Goal: Check status: Check status

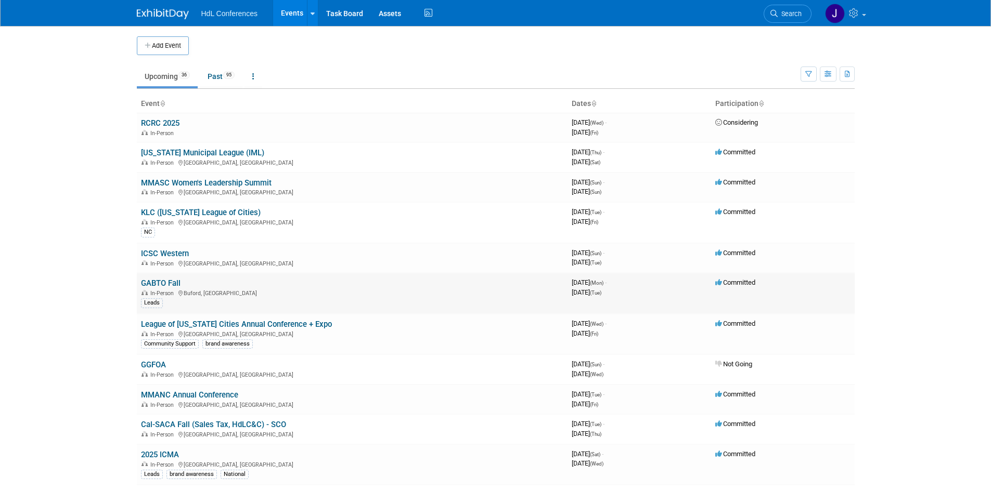
click at [157, 284] on link "GABTO Fall" at bounding box center [161, 283] width 40 height 9
drag, startPoint x: 951, startPoint y: 172, endPoint x: 944, endPoint y: 173, distance: 6.8
click at [945, 173] on body "HdL Conferences Events Add Event Bulk Upload Events Shareable Event Boards Rece…" at bounding box center [495, 245] width 991 height 491
click at [178, 283] on link "GABTO Fall" at bounding box center [161, 283] width 40 height 9
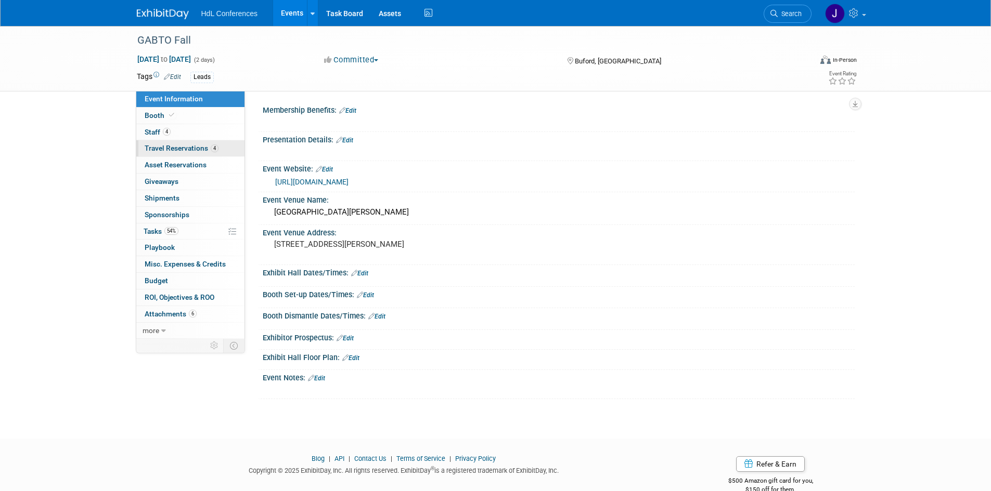
click at [187, 144] on link "4 Travel Reservations 4" at bounding box center [190, 148] width 108 height 16
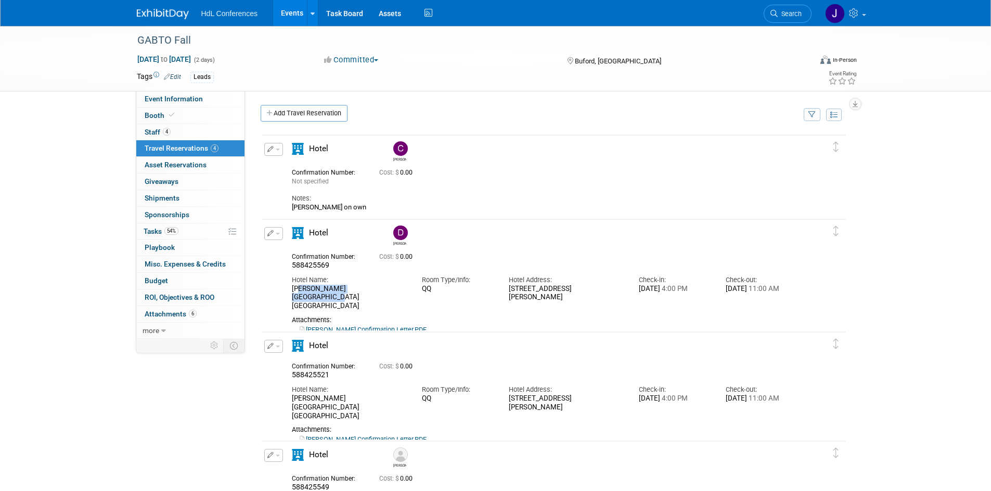
drag, startPoint x: 294, startPoint y: 289, endPoint x: 376, endPoint y: 291, distance: 81.7
click at [374, 291] on div "Lanier Islands Legacy Lodge" at bounding box center [349, 298] width 114 height 26
click at [380, 291] on div "Lanier Islands Legacy Lodge" at bounding box center [349, 298] width 114 height 26
drag, startPoint x: 379, startPoint y: 291, endPoint x: 291, endPoint y: 290, distance: 88.4
click at [289, 290] on div "Hotel Name: Lanier Islands Legacy Lodge" at bounding box center [349, 290] width 130 height 41
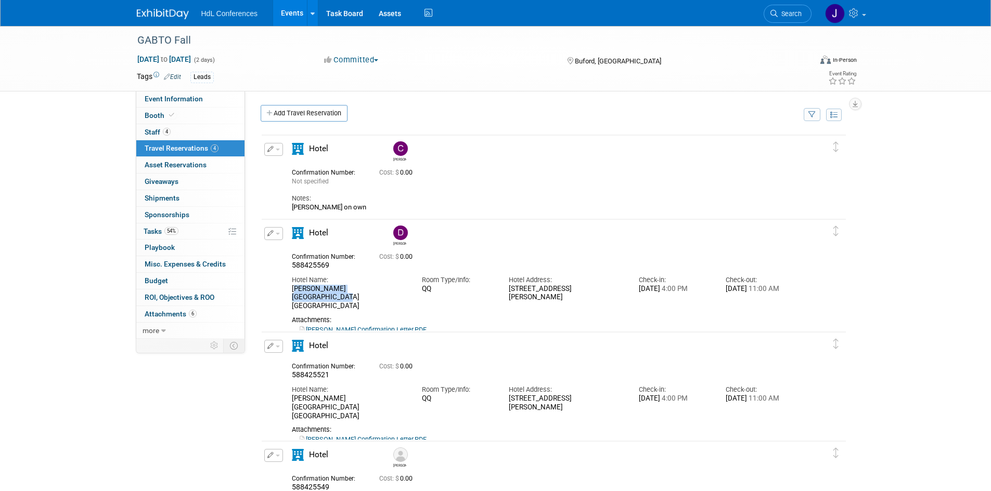
copy div "Lanier Islands Legacy Lodge"
